Goal: Use online tool/utility: Utilize a website feature to perform a specific function

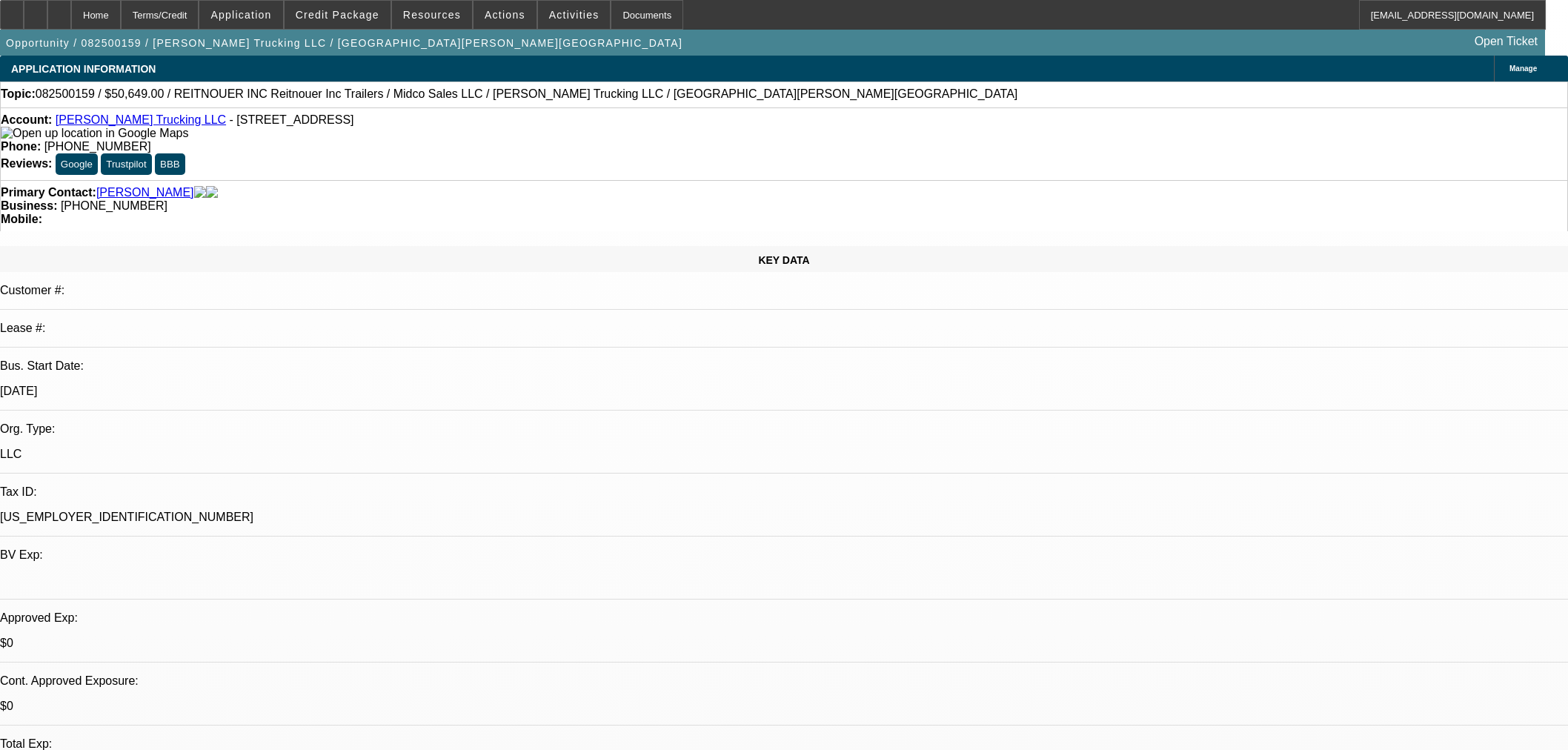
select select "0"
select select "3"
select select "0.1"
select select "4"
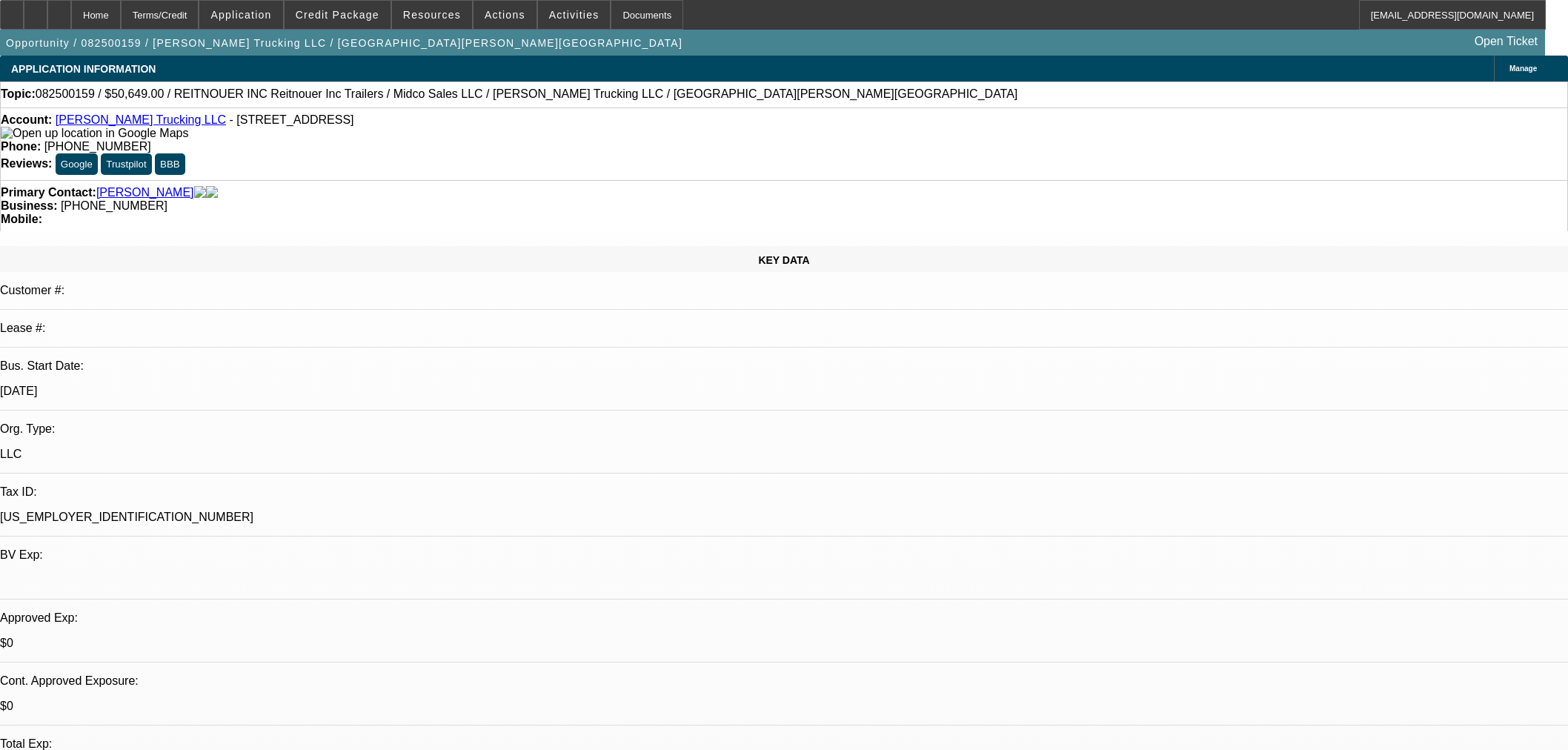
select select "0"
select select "3"
select select "0.1"
select select "4"
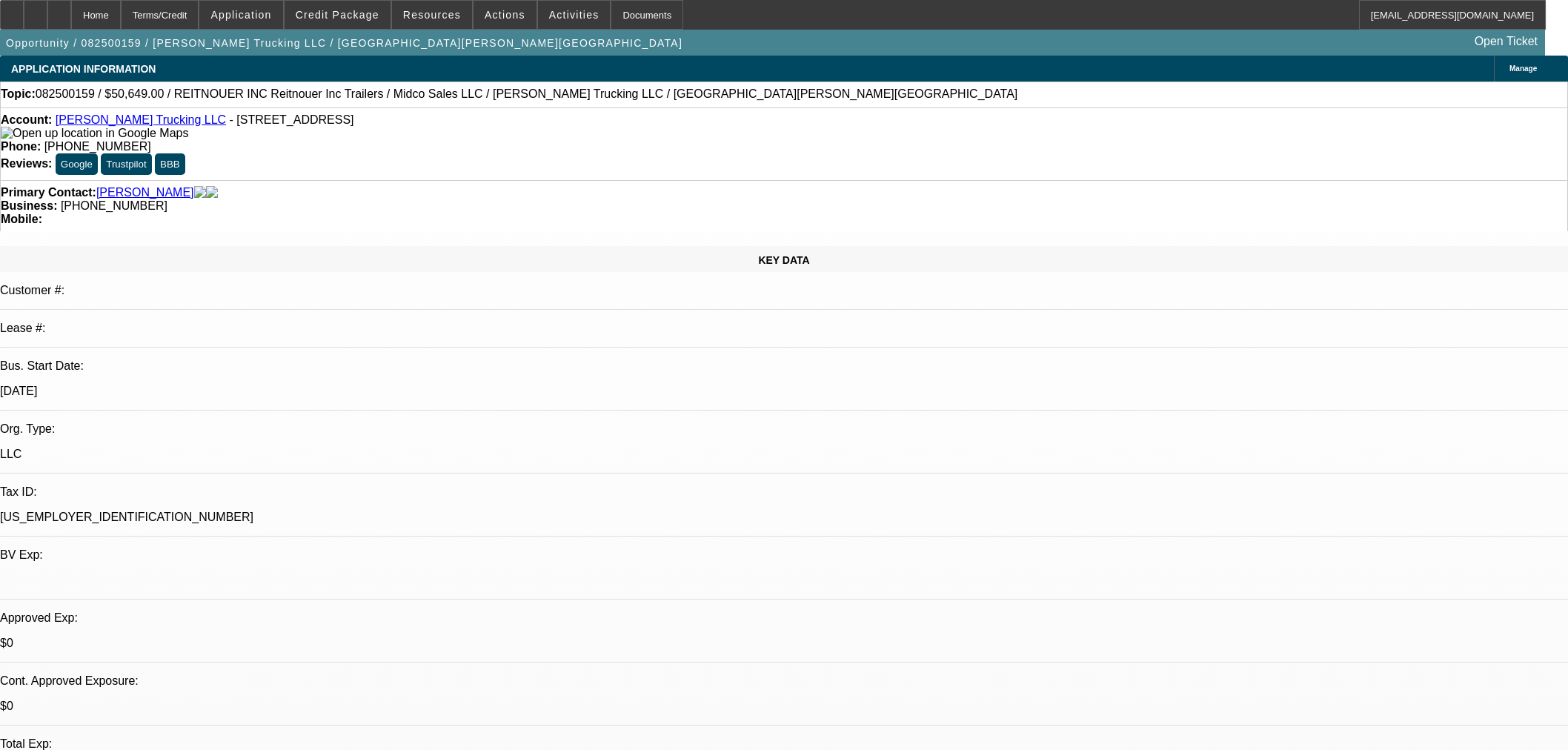
select select "0"
select select "3"
select select "0.1"
select select "4"
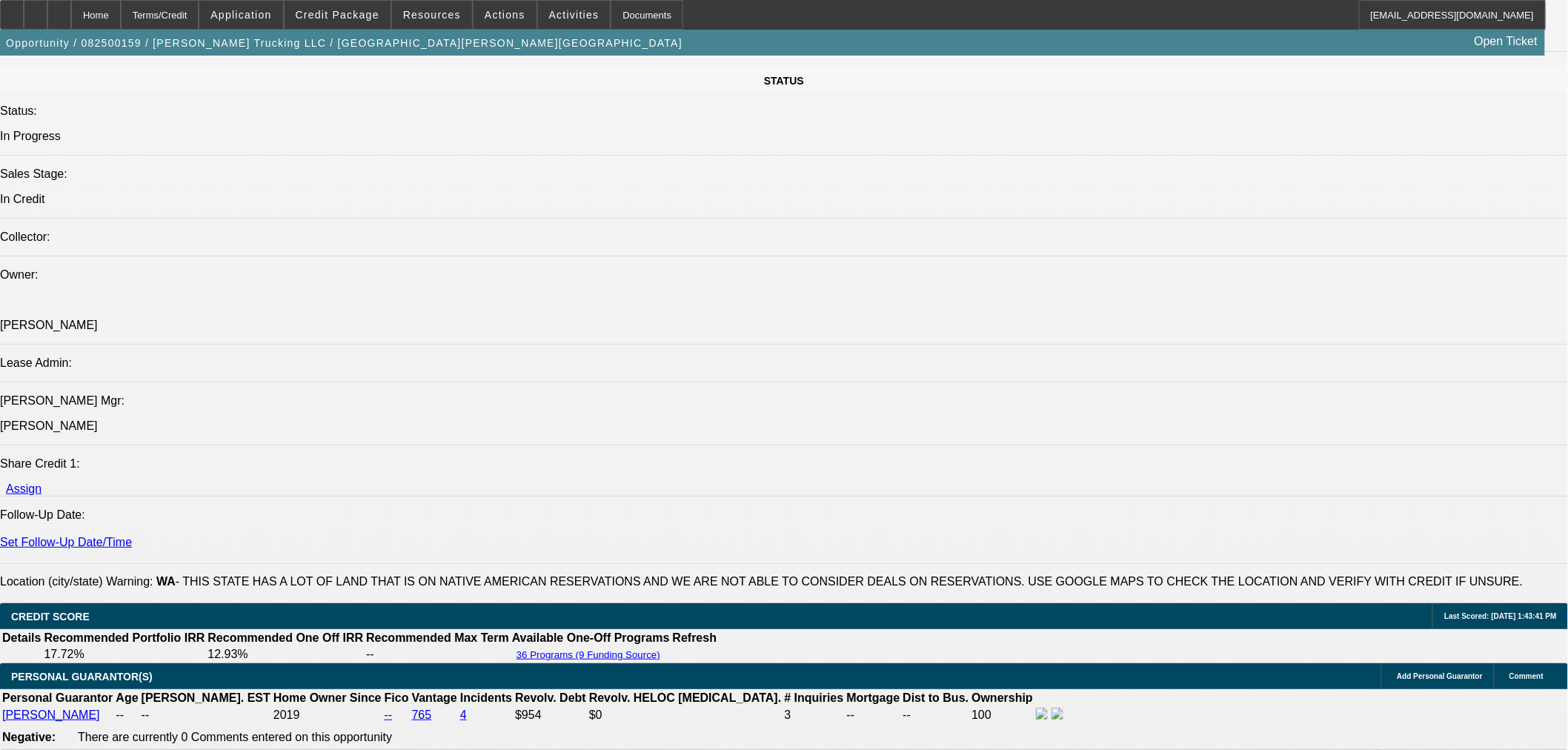
scroll to position [2224, 0]
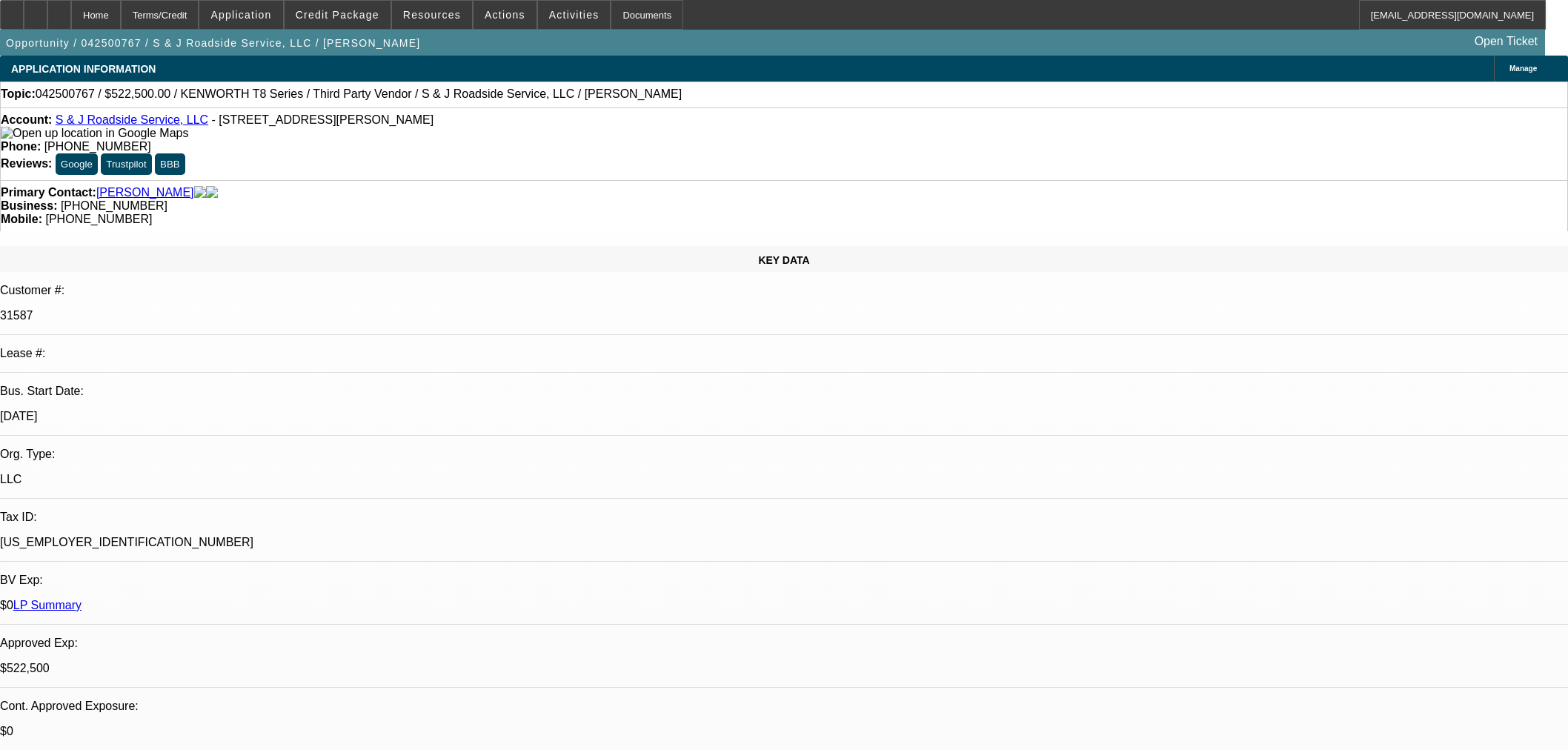
select select "2"
select select "0"
select select "6"
select select "0"
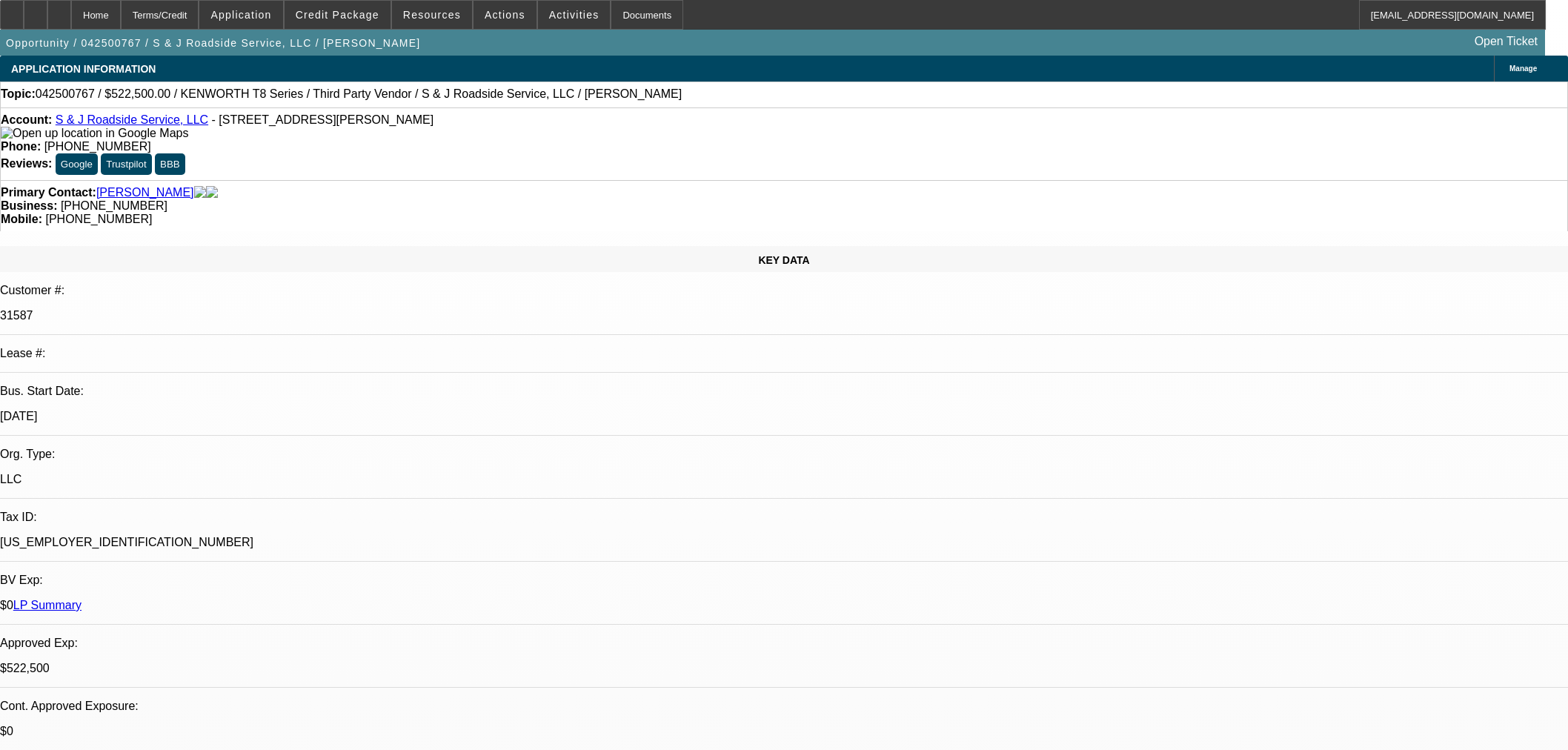
select select "3"
select select "0"
select select "6"
select select "0"
select select "2"
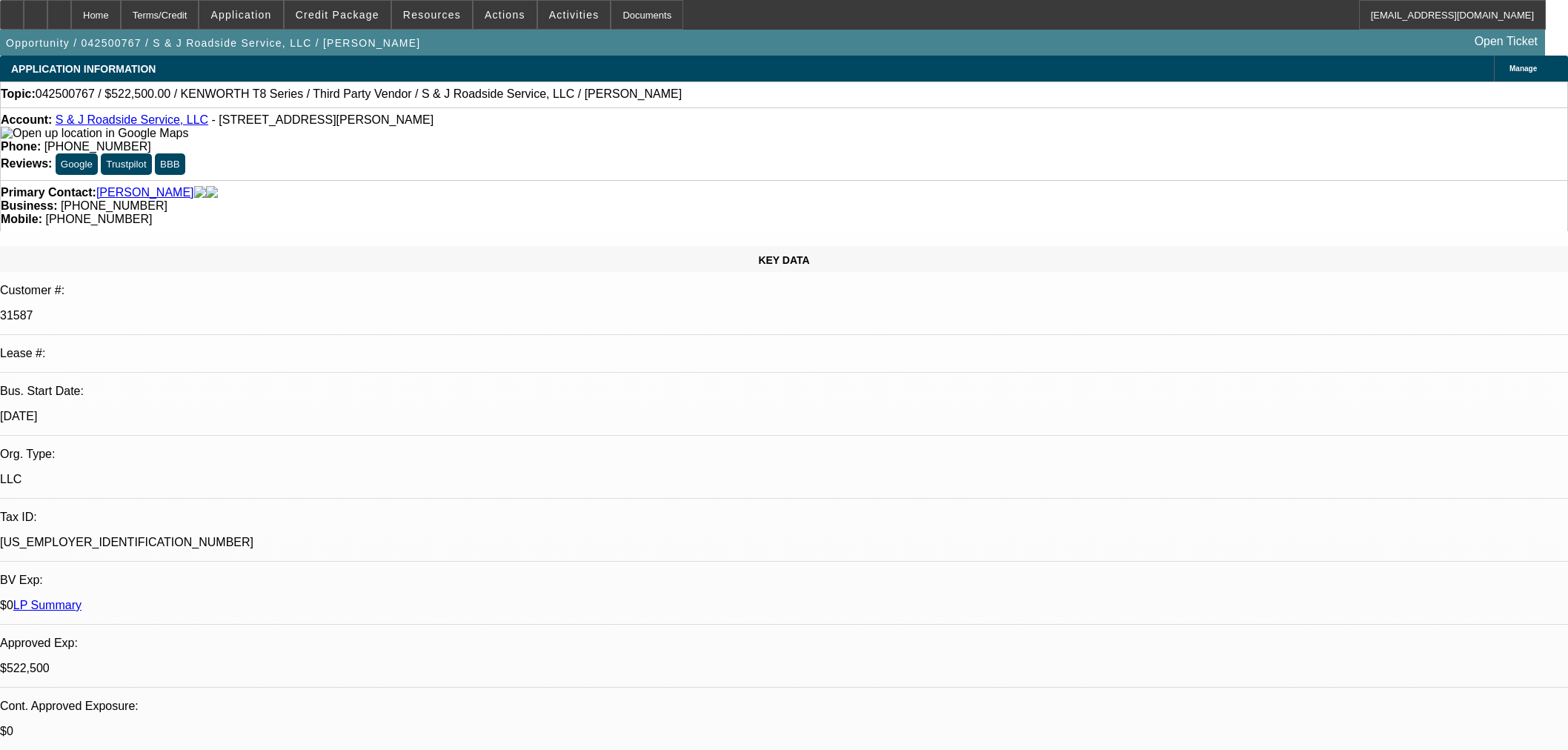
select select "2"
select select "0"
select select "6"
select select "0"
select select "2"
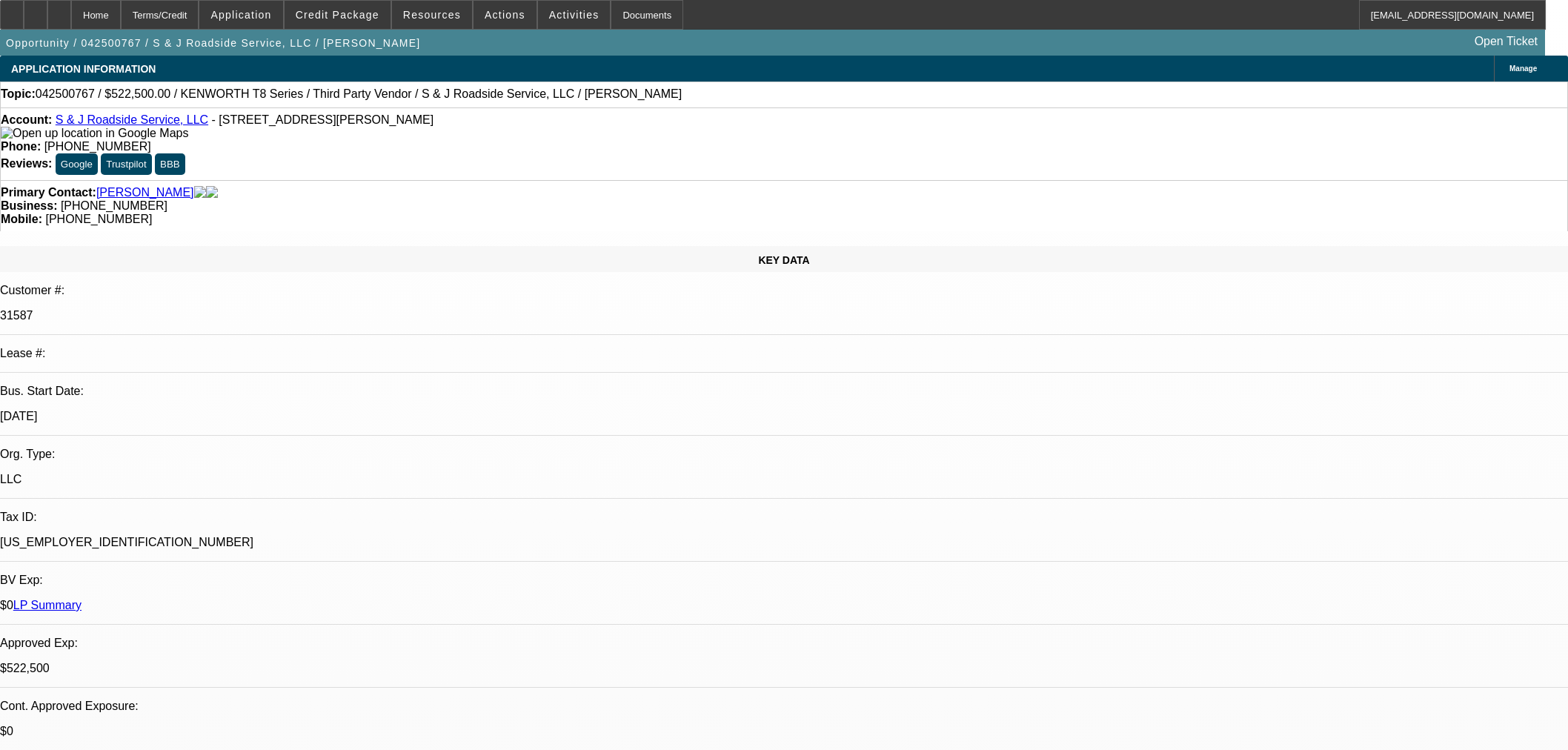
select select "2"
select select "0"
select select "6"
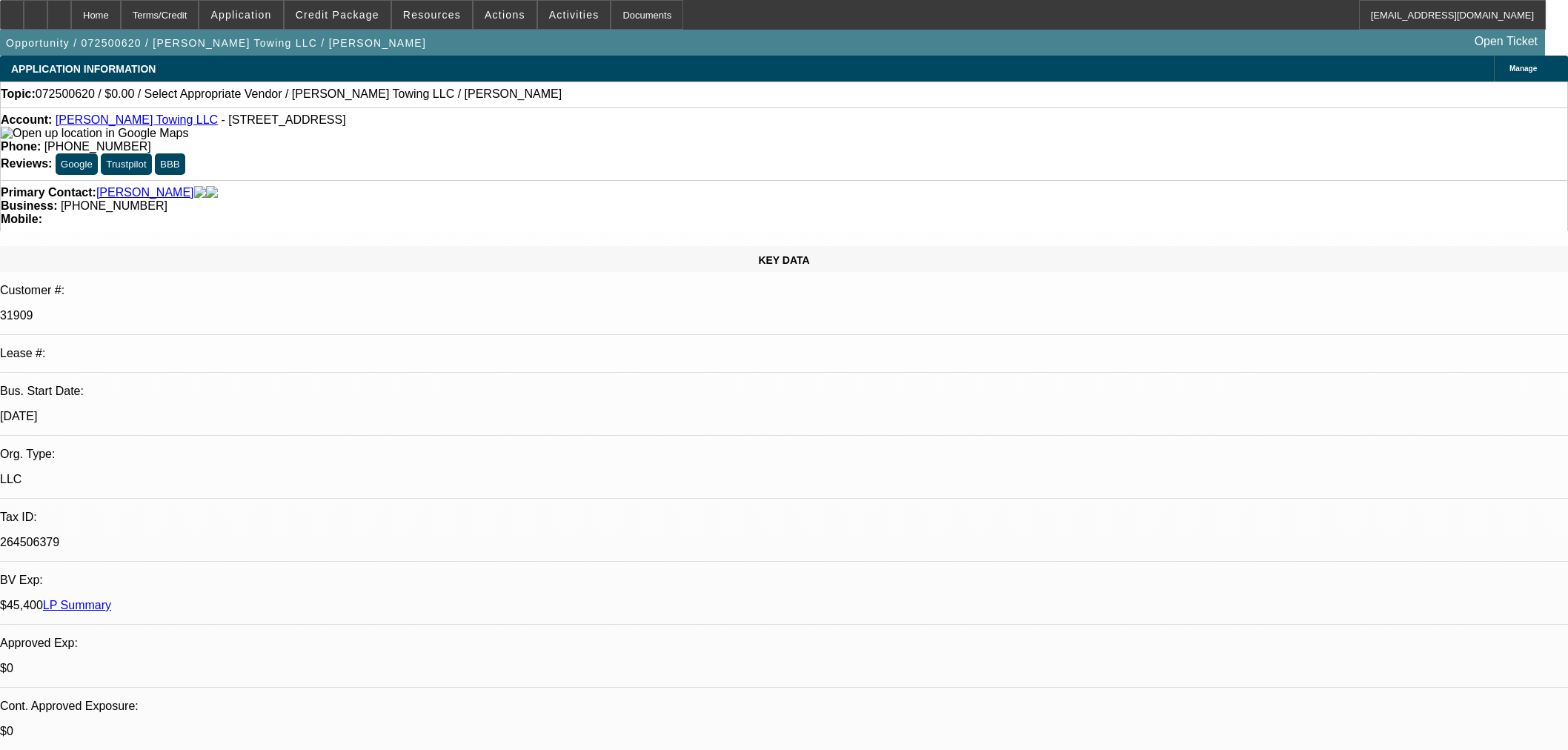
select select "0"
select select "2"
select select "0.1"
select select "4"
